Goal: Task Accomplishment & Management: Manage account settings

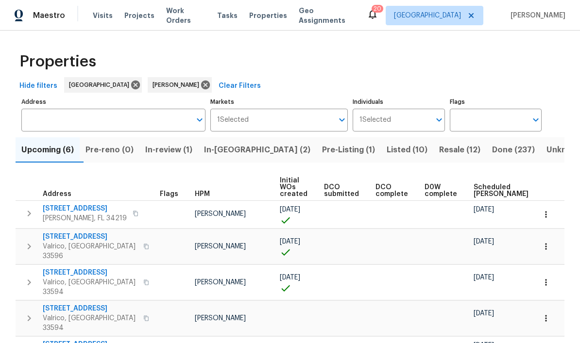
click at [322, 151] on span "Pre-Listing (1)" at bounding box center [348, 150] width 53 height 14
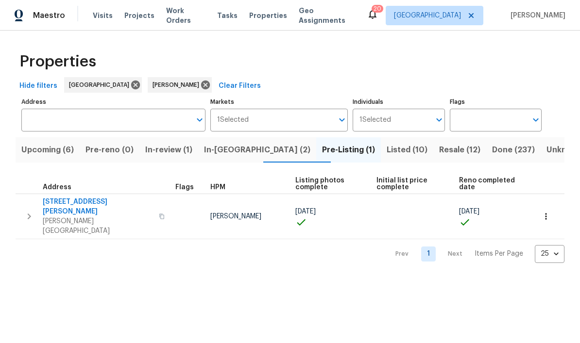
click at [57, 217] on span "[PERSON_NAME][GEOGRAPHIC_DATA]" at bounding box center [98, 226] width 110 height 19
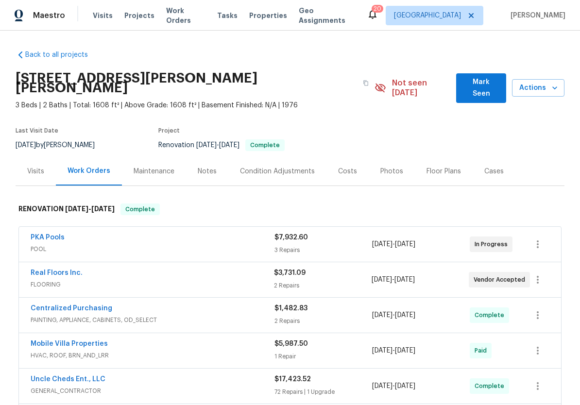
click at [39, 234] on link "PKA Pools" at bounding box center [48, 237] width 34 height 7
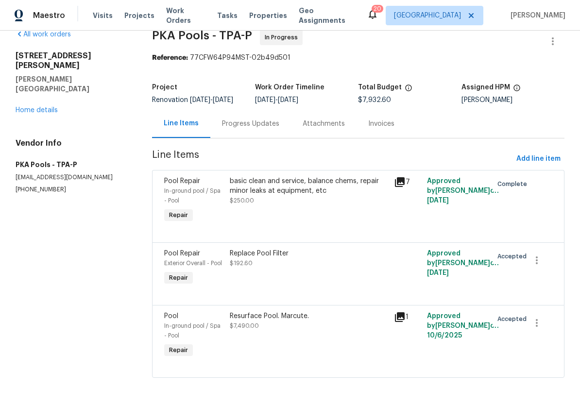
scroll to position [26, 0]
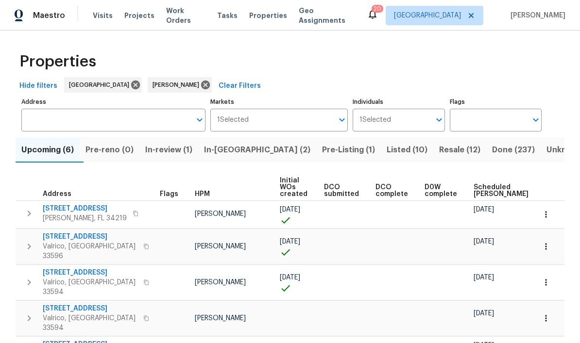
click at [322, 149] on span "Pre-Listing (1)" at bounding box center [348, 150] width 53 height 14
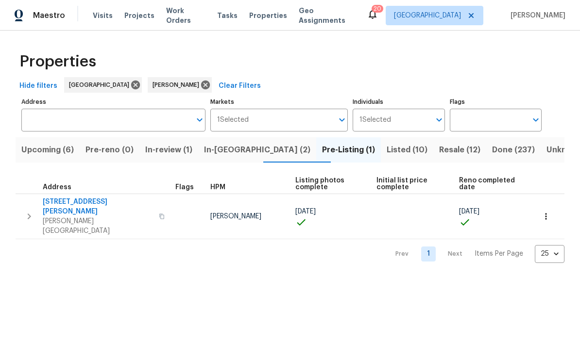
click at [102, 215] on div "[STREET_ADDRESS][PERSON_NAME]" at bounding box center [105, 216] width 125 height 39
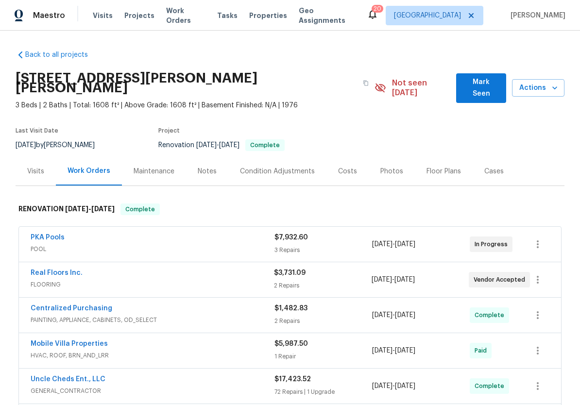
click at [543, 88] on span "Actions" at bounding box center [538, 88] width 37 height 12
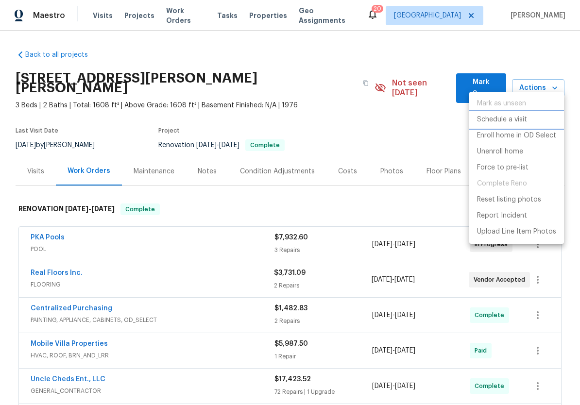
click at [525, 122] on p "Schedule a visit" at bounding box center [502, 120] width 50 height 10
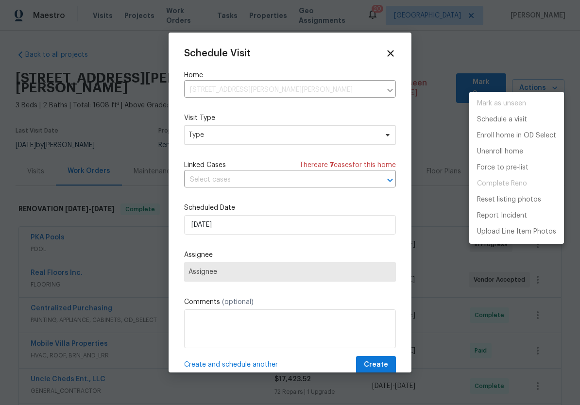
click at [309, 135] on div at bounding box center [290, 202] width 580 height 405
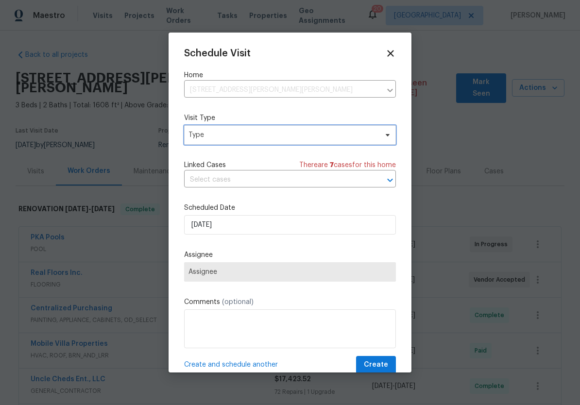
click at [340, 135] on span "Type" at bounding box center [283, 135] width 189 height 10
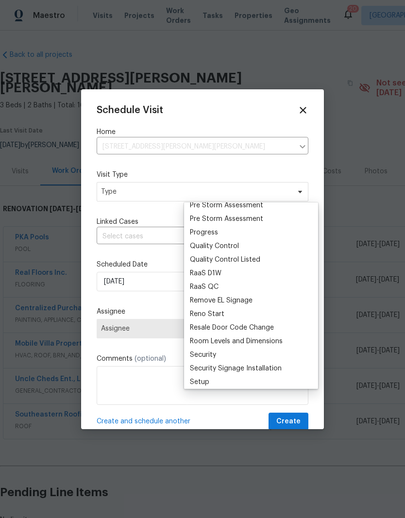
scroll to position [629, 0]
click at [240, 229] on div "Progress" at bounding box center [251, 232] width 128 height 14
click at [223, 232] on div "Progress" at bounding box center [251, 232] width 128 height 14
click at [152, 209] on div "Schedule Visit Home 1109 Bryan Rd, Brandon, FL 33511 ​ Visit Type Type Linked C…" at bounding box center [203, 268] width 212 height 326
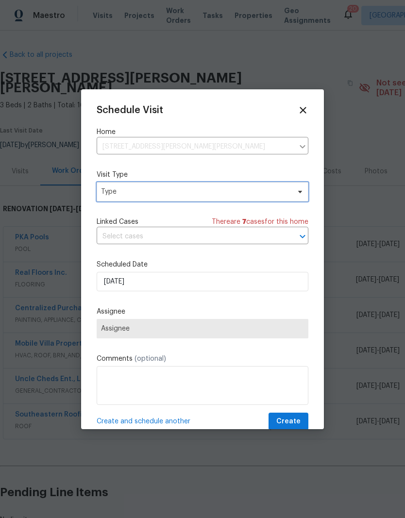
click at [246, 189] on span "Type" at bounding box center [195, 192] width 189 height 10
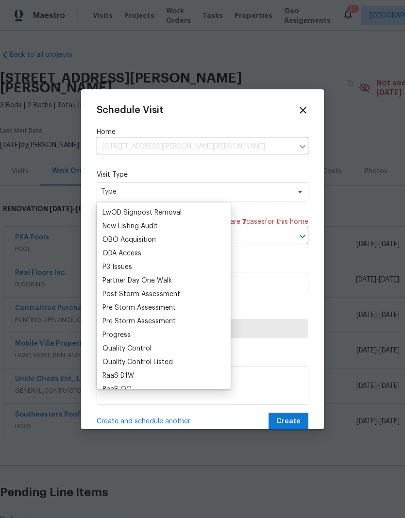
scroll to position [528, 0]
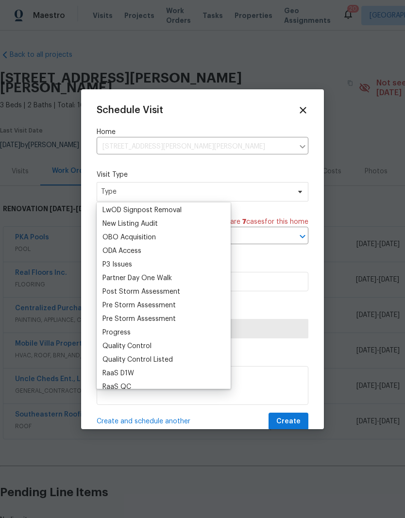
click at [109, 330] on div "Progress" at bounding box center [117, 333] width 28 height 10
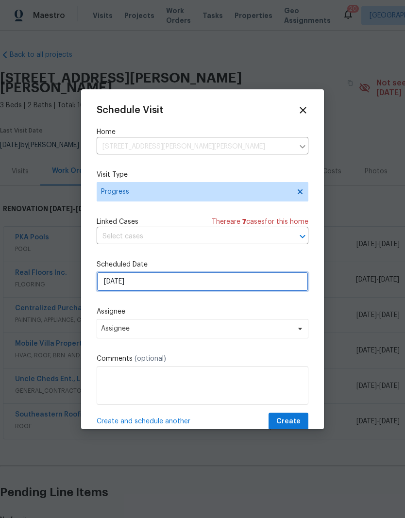
click at [105, 283] on input "10/15/2025" at bounding box center [203, 281] width 212 height 19
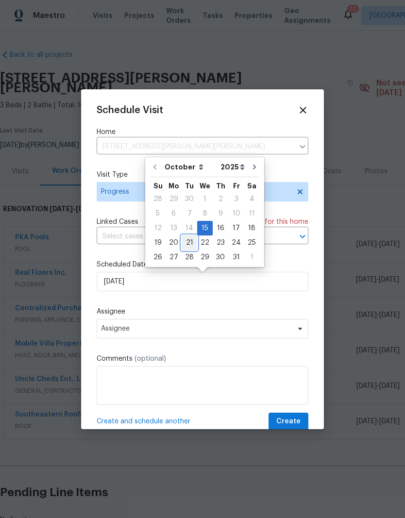
click at [192, 243] on div "21" at bounding box center [190, 243] width 16 height 14
type input "10/21/2025"
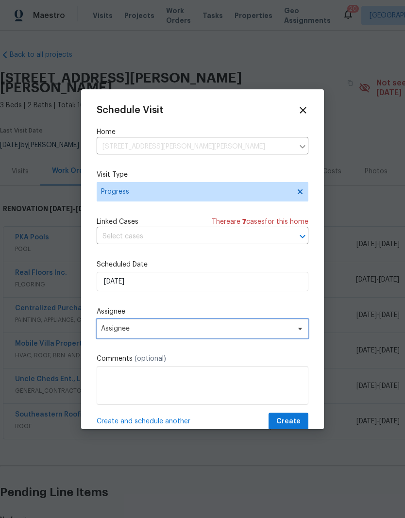
click at [285, 332] on span "Assignee" at bounding box center [196, 329] width 190 height 8
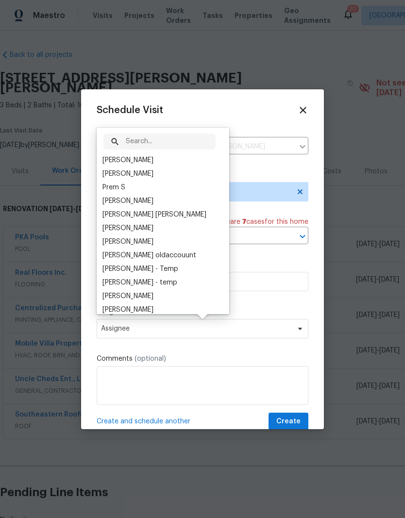
click at [150, 149] on input "text" at bounding box center [171, 142] width 90 height 16
click at [137, 164] on div "[PERSON_NAME]" at bounding box center [128, 160] width 51 height 10
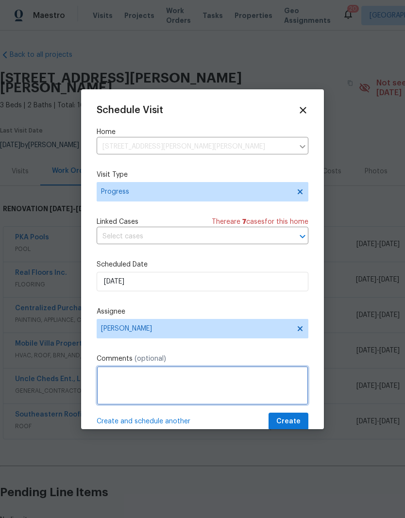
click at [224, 384] on textarea at bounding box center [203, 385] width 212 height 39
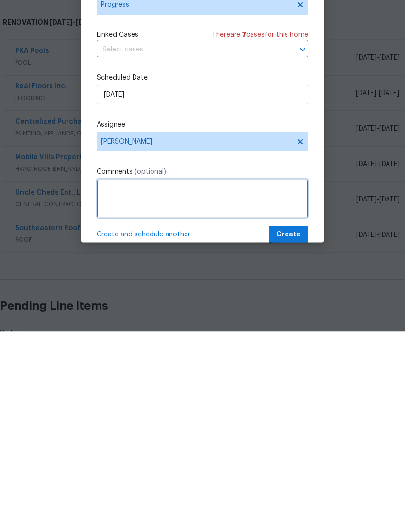
scroll to position [35, 0]
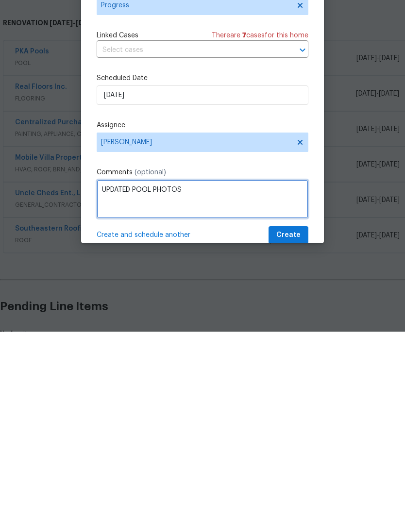
type textarea "UPDATED POOL PHOTOS"
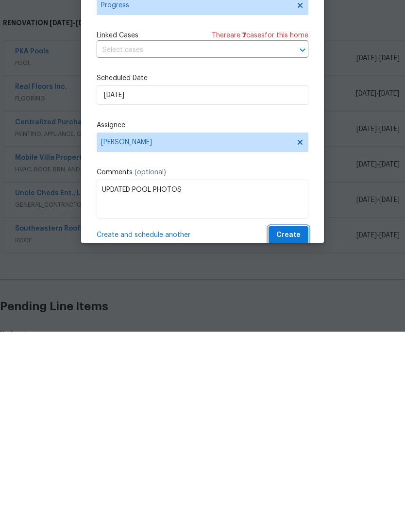
click at [293, 405] on span "Create" at bounding box center [288, 422] width 24 height 12
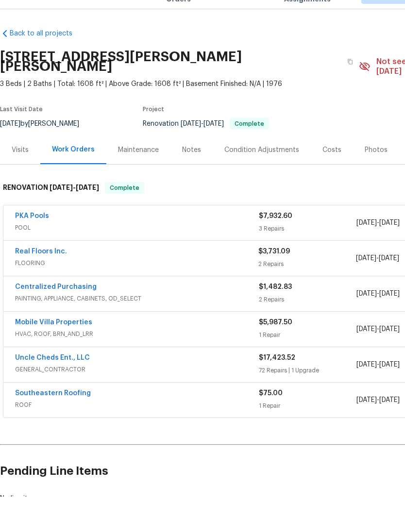
scroll to position [0, 0]
